Goal: Information Seeking & Learning: Check status

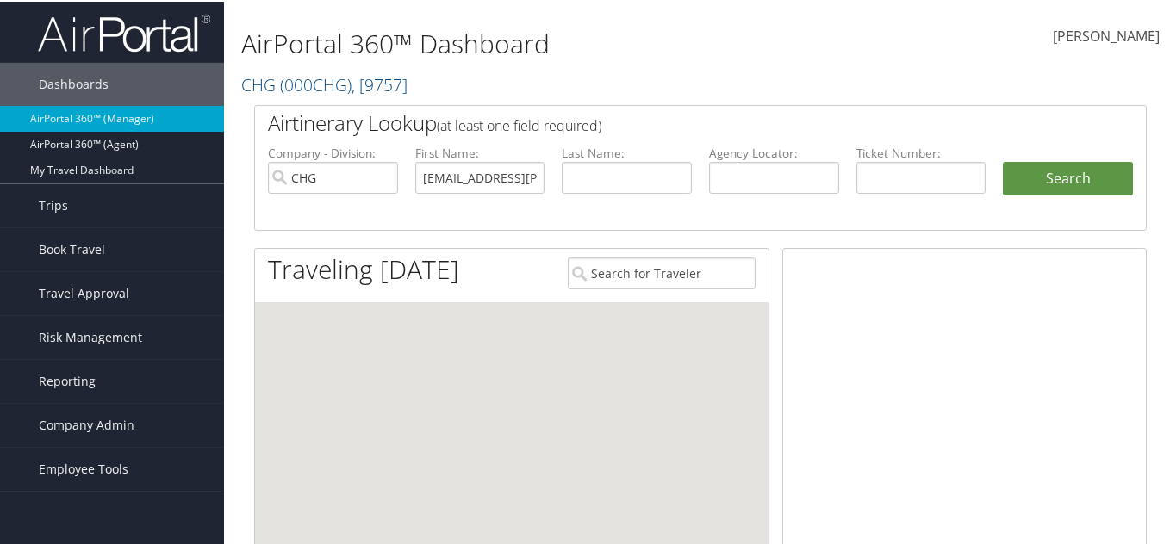
scroll to position [0, 54]
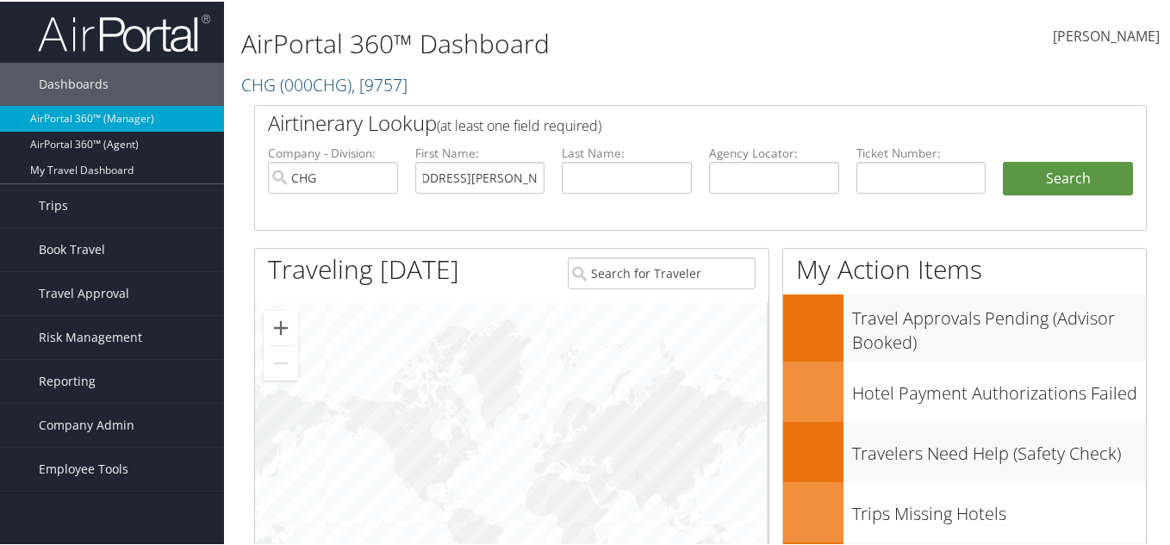
drag, startPoint x: 534, startPoint y: 177, endPoint x: 349, endPoint y: 156, distance: 186.3
click at [349, 156] on ul "Company - Division: CHG First Name: saadiqah.jones@cbtravel.com Last Name: Agen…" at bounding box center [700, 186] width 882 height 86
click at [467, 182] on input "text" at bounding box center [480, 176] width 130 height 32
paste input "Darin"
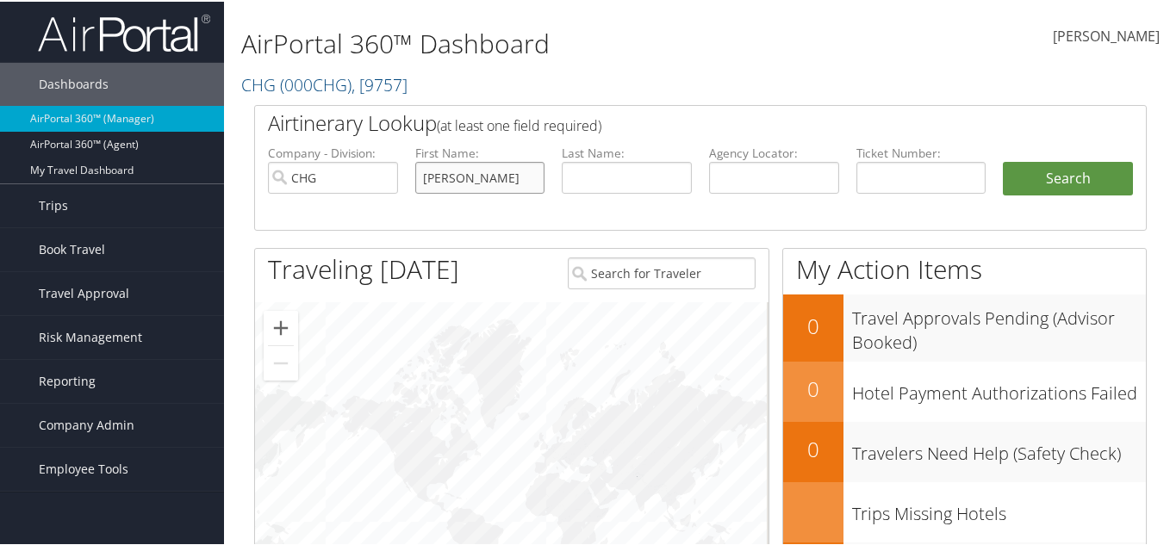
type input "Darin"
click at [621, 177] on input "text" at bounding box center [627, 176] width 130 height 32
paste input "Martin"
type input "Martin"
click at [306, 184] on input "CHG" at bounding box center [333, 176] width 130 height 32
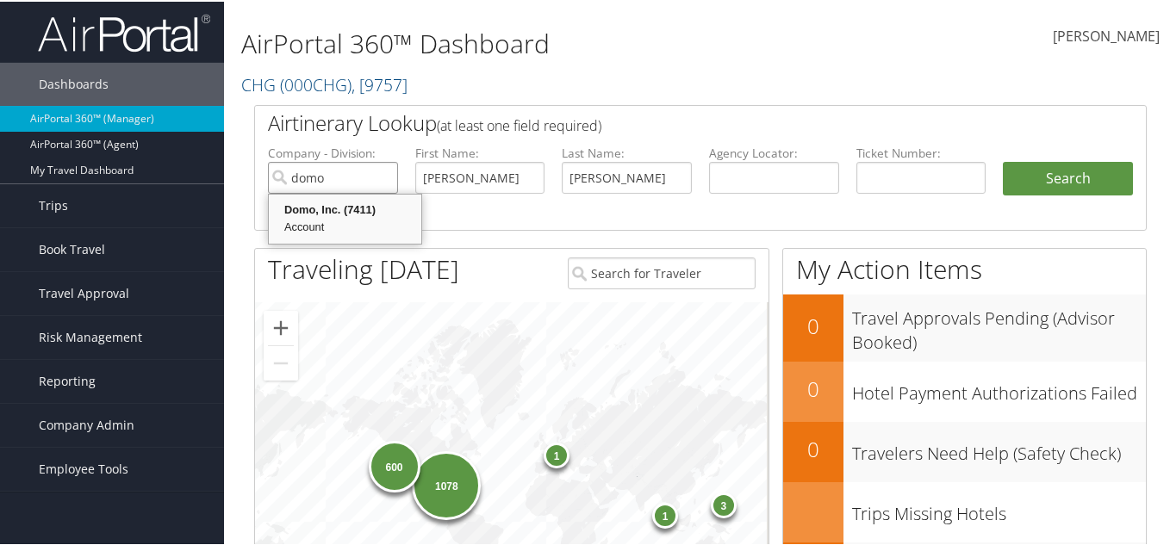
click at [351, 208] on div "Domo, Inc. (7411)" at bounding box center [344, 208] width 147 height 17
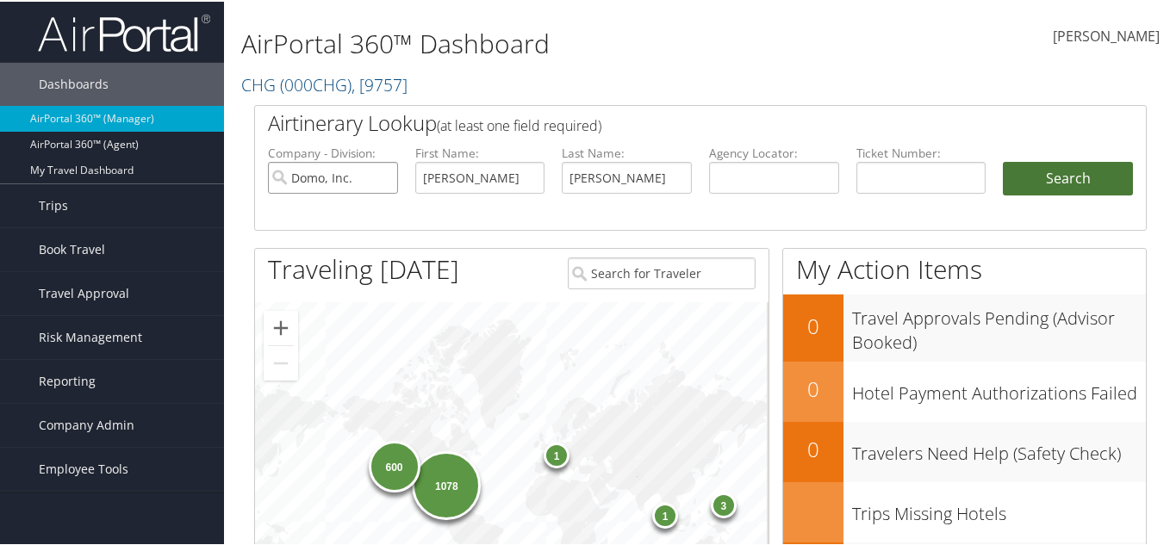
type input "Domo, Inc."
click at [1086, 176] on button "Search" at bounding box center [1068, 177] width 130 height 34
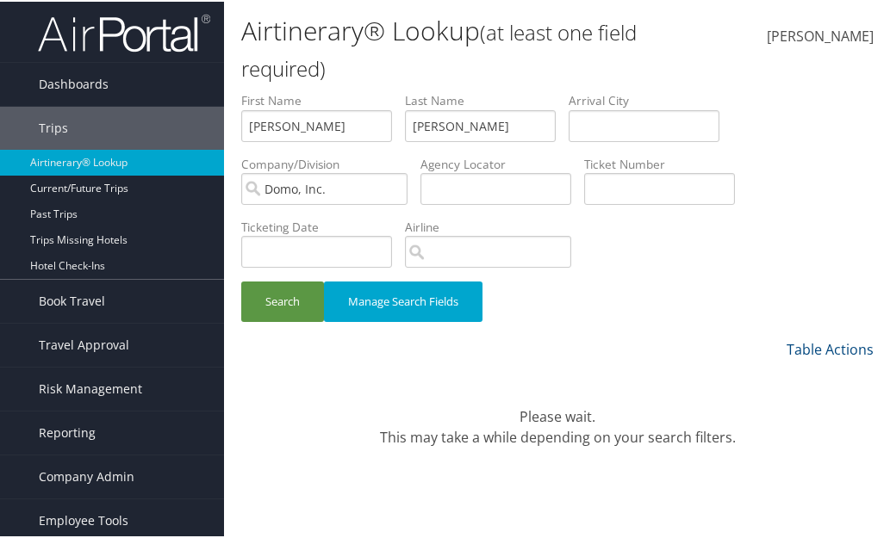
click at [740, 309] on div "Search Manage Search Fields" at bounding box center [557, 309] width 658 height 58
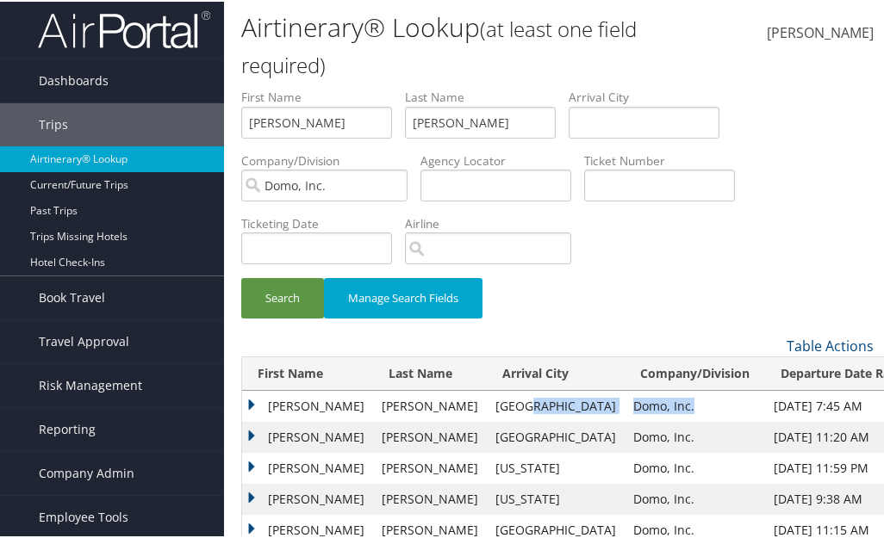
drag, startPoint x: 621, startPoint y: 400, endPoint x: 510, endPoint y: 400, distance: 111.1
click at [510, 400] on tr "DARIN MARK MARTIN Tokyo Domo, Inc. Sep 1, 2025 7:45 AM Sep 6, 2025 7:32 PM Domo…" at bounding box center [584, 404] width 685 height 31
copy tr "Domo, Inc."
click at [449, 407] on td "MARTIN" at bounding box center [430, 404] width 114 height 31
click at [260, 394] on td "DARIN MARK" at bounding box center [307, 404] width 131 height 31
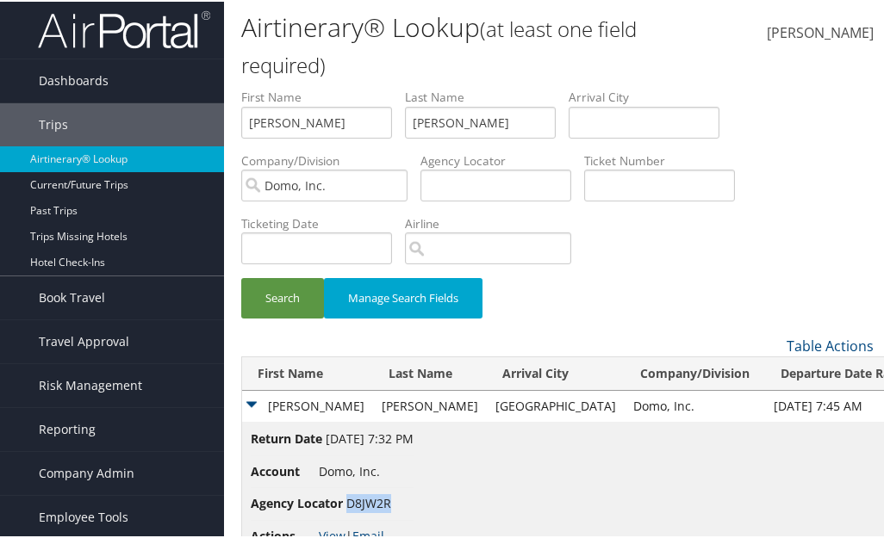
drag, startPoint x: 398, startPoint y: 497, endPoint x: 347, endPoint y: 507, distance: 51.9
click at [347, 507] on li "Agency Locator D8JW2R" at bounding box center [332, 503] width 163 height 32
copy span "D8JW2R"
click at [187, 43] on img at bounding box center [124, 28] width 172 height 40
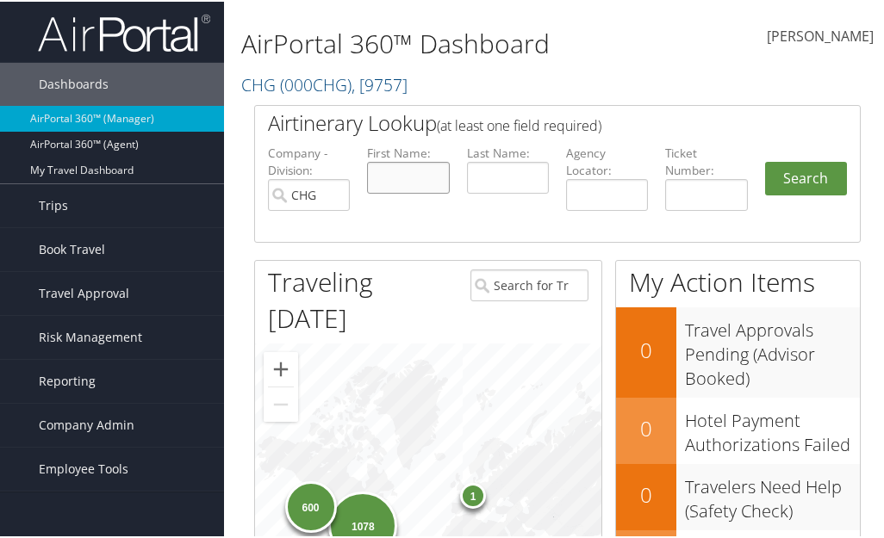
click at [397, 180] on input "text" at bounding box center [408, 176] width 82 height 32
paste input "[PERSON_NAME]"
type input "[PERSON_NAME]"
drag, startPoint x: 495, startPoint y: 178, endPoint x: 593, endPoint y: 174, distance: 97.4
click at [495, 178] on input "text" at bounding box center [508, 176] width 82 height 32
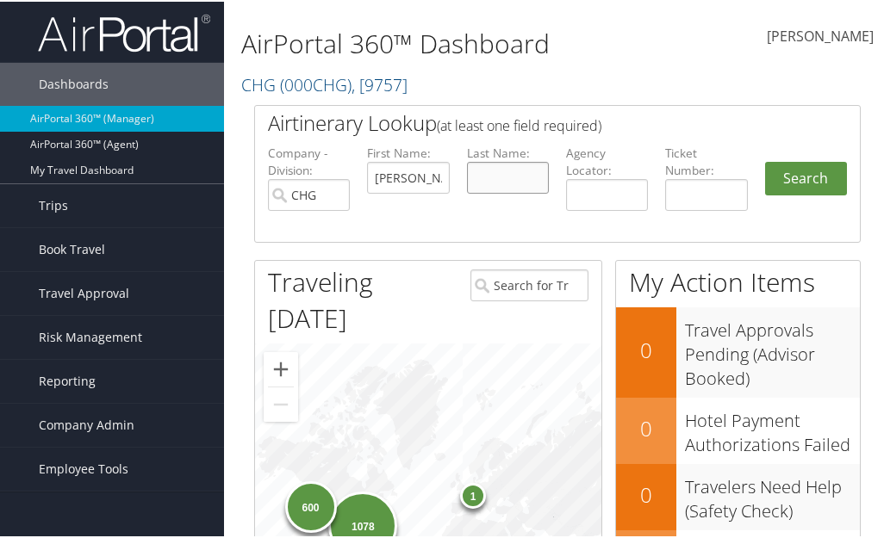
paste input "[PERSON_NAME]"
type input "[PERSON_NAME]"
click at [808, 175] on button "Search" at bounding box center [806, 177] width 82 height 34
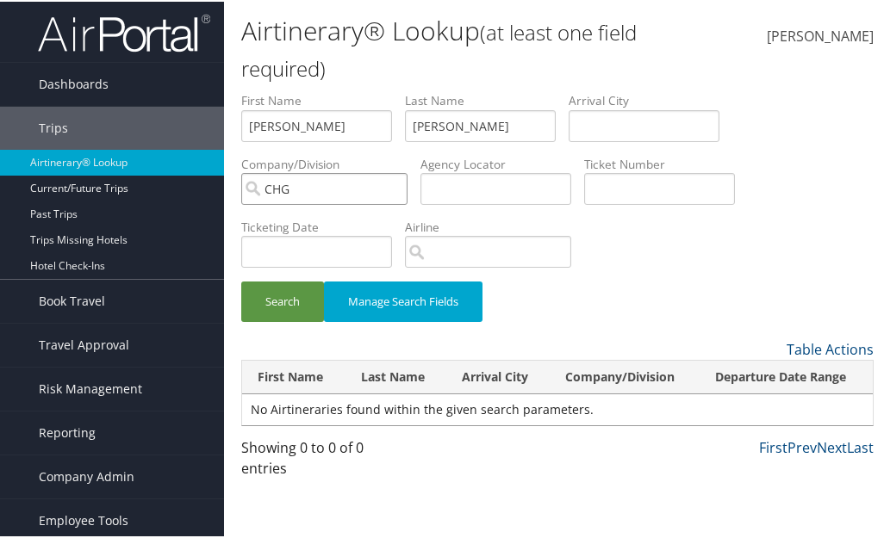
click at [396, 194] on input "CHG" at bounding box center [324, 187] width 166 height 32
click at [310, 301] on button "Search" at bounding box center [282, 300] width 83 height 40
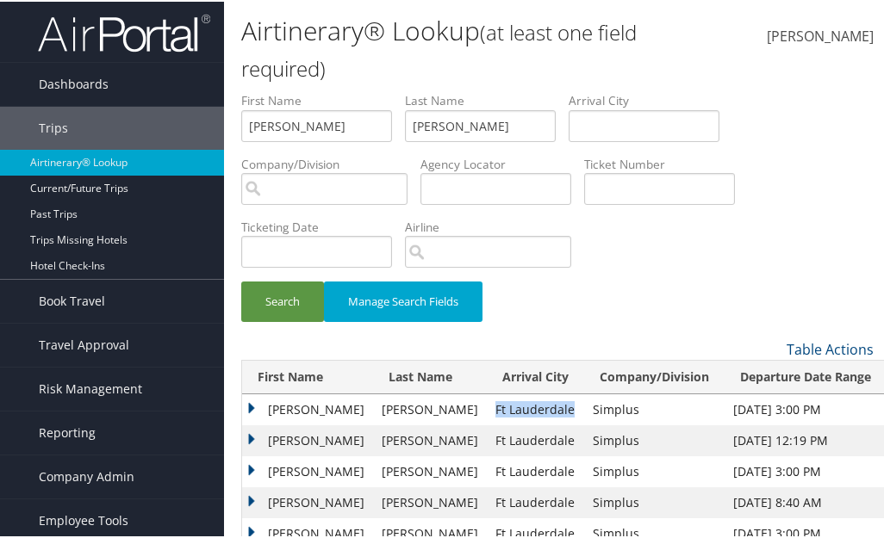
drag, startPoint x: 552, startPoint y: 414, endPoint x: 466, endPoint y: 412, distance: 86.2
click at [487, 412] on td "Ft Lauderdale" at bounding box center [535, 408] width 97 height 31
click at [649, 429] on td "Simplus" at bounding box center [654, 439] width 140 height 31
drag, startPoint x: 618, startPoint y: 412, endPoint x: 550, endPoint y: 402, distance: 67.8
click at [550, 402] on tr "[PERSON_NAME] Ft Lauderdale Simplus [DATE] 3:00 PM [DATE] 11:00 AM Simplus D7VB…" at bounding box center [564, 408] width 644 height 31
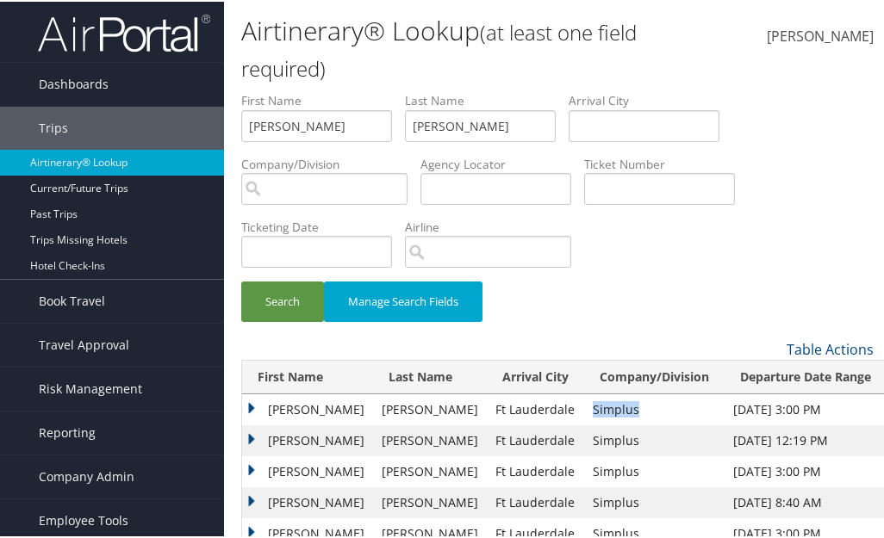
copy tr "Simplus"
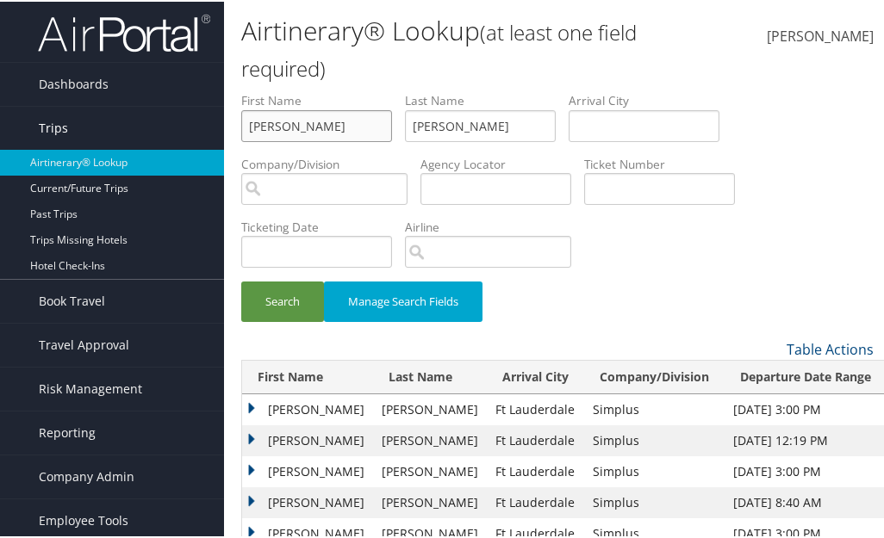
drag, startPoint x: 348, startPoint y: 135, endPoint x: 160, endPoint y: 119, distance: 188.5
click at [168, 122] on div "Dashboards AirPortal 360™ (Manager) AirPortal 360™ (Agent) My Travel Dashboard …" at bounding box center [445, 304] width 891 height 609
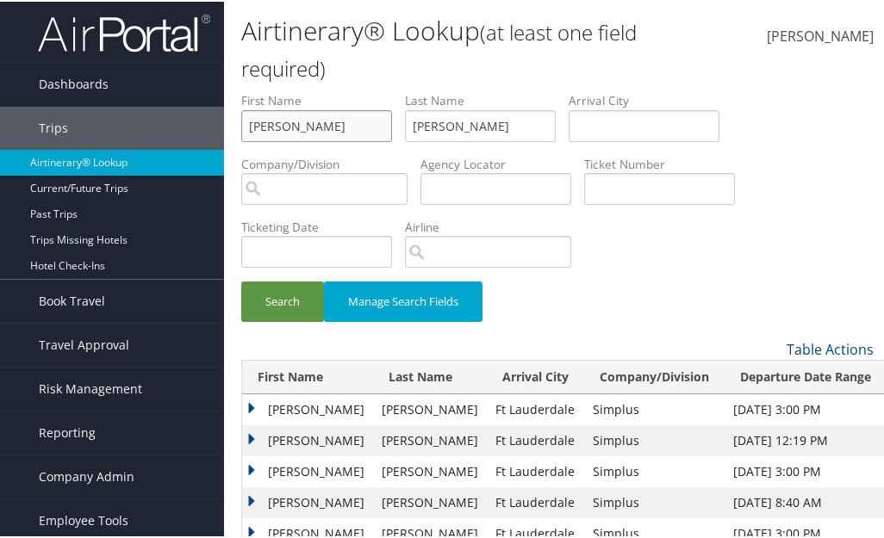
click at [284, 128] on input "[PERSON_NAME]" at bounding box center [316, 125] width 151 height 32
type input "[PERSON_NAME]"
drag, startPoint x: 500, startPoint y: 121, endPoint x: 402, endPoint y: 121, distance: 98.2
click at [402, 90] on ul "First Name [PERSON_NAME] Last Name [PERSON_NAME] Departure City Arrival City Co…" at bounding box center [557, 90] width 632 height 0
type input "[PERSON_NAME]"
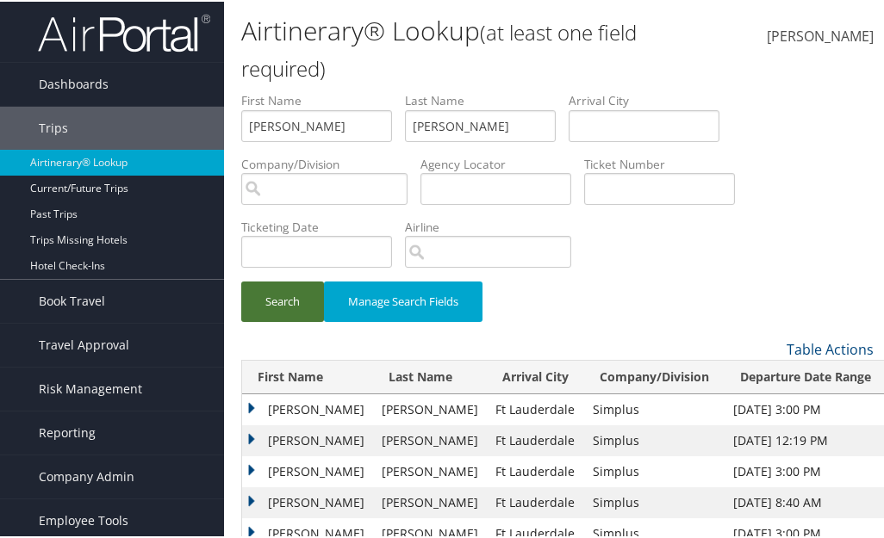
click at [298, 293] on button "Search" at bounding box center [282, 300] width 83 height 40
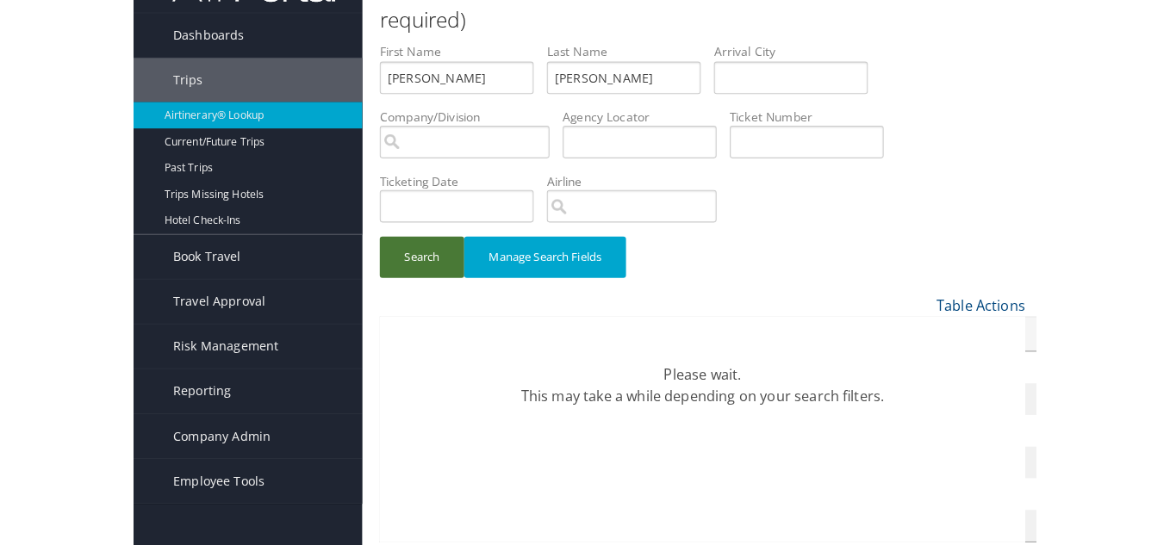
scroll to position [71, 0]
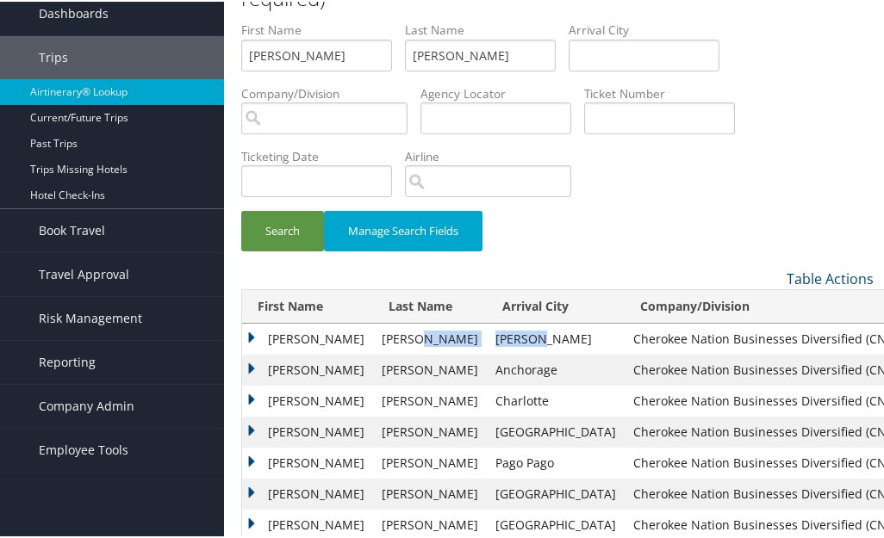
drag, startPoint x: 523, startPoint y: 333, endPoint x: 426, endPoint y: 339, distance: 96.6
click at [426, 339] on tr "[PERSON_NAME] K [PERSON_NAME] Cherokee Nation Businesses Diversified (CNB) [DAT…" at bounding box center [574, 337] width 664 height 31
click at [624, 345] on td "Cherokee Nation Businesses Diversified (CNB)" at bounding box center [765, 337] width 282 height 31
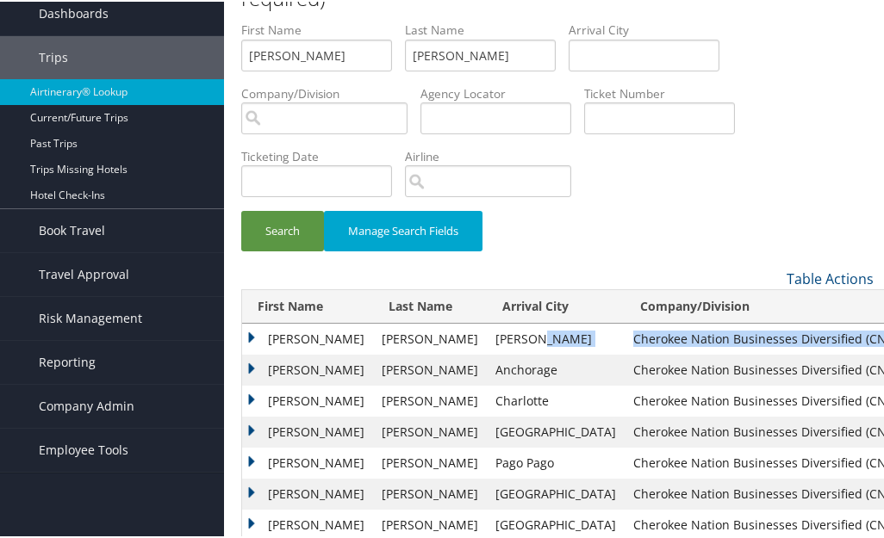
drag, startPoint x: 606, startPoint y: 340, endPoint x: 562, endPoint y: 344, distance: 44.9
click at [562, 344] on tr "[PERSON_NAME] K [PERSON_NAME] Cherokee Nation Businesses Diversified (CNB) [DAT…" at bounding box center [574, 337] width 664 height 31
copy tr "Cherokee Nation Businesses Diversified (CNB)"
